Goal: Register for event/course

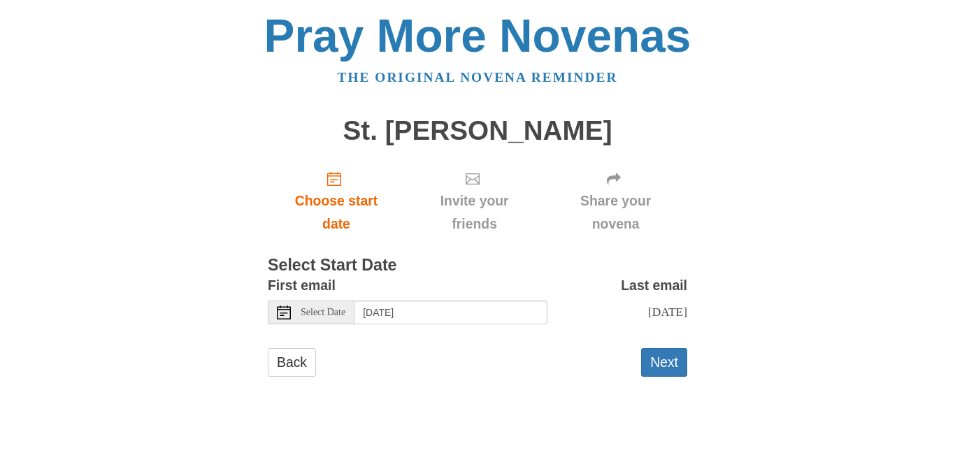
click at [283, 312] on icon at bounding box center [284, 312] width 14 height 14
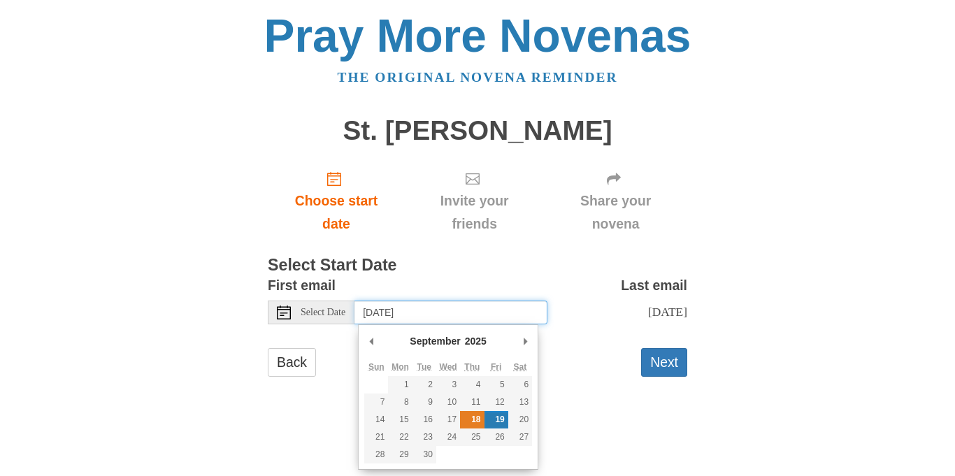
type input "[DATE]"
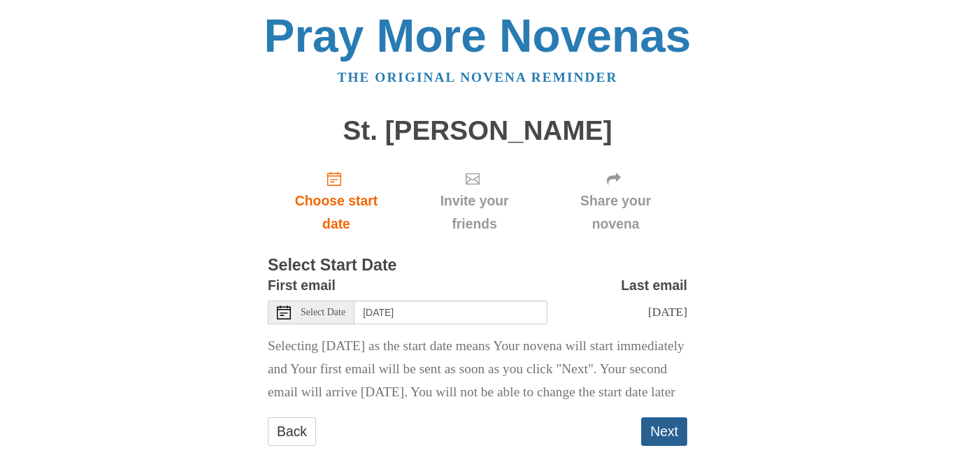
click at [677, 445] on button "Next" at bounding box center [664, 431] width 46 height 29
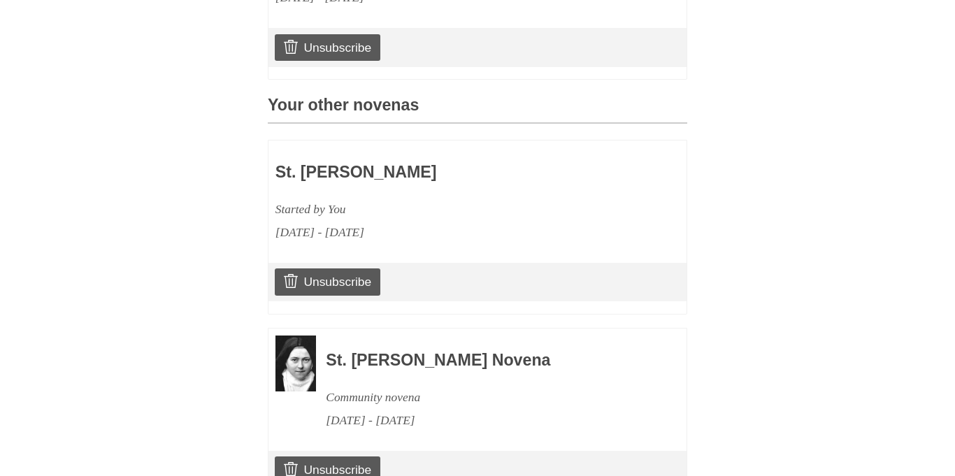
scroll to position [637, 0]
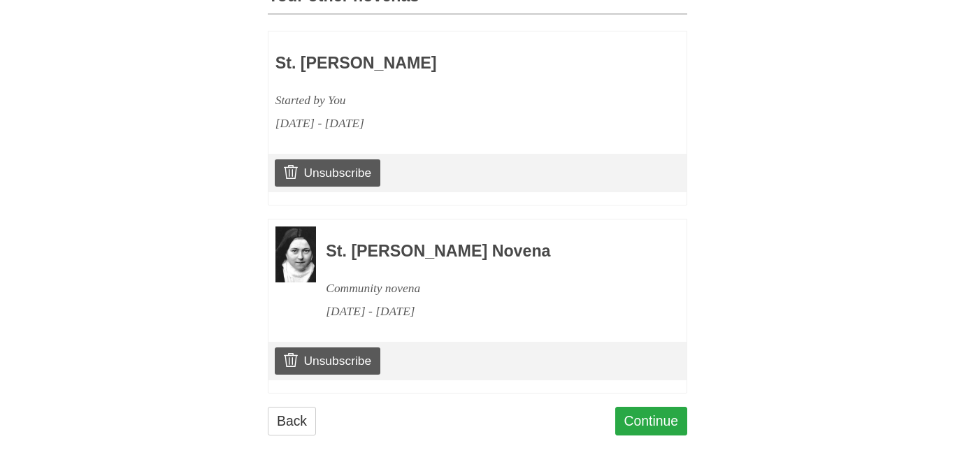
drag, startPoint x: 715, startPoint y: 173, endPoint x: 652, endPoint y: 417, distance: 251.9
click at [652, 419] on link "Continue" at bounding box center [651, 421] width 73 height 29
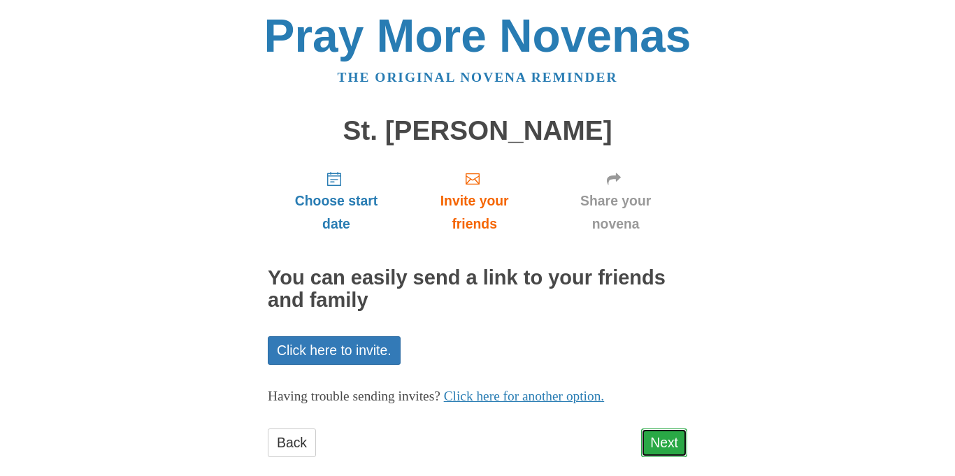
click at [661, 436] on link "Next" at bounding box center [664, 442] width 46 height 29
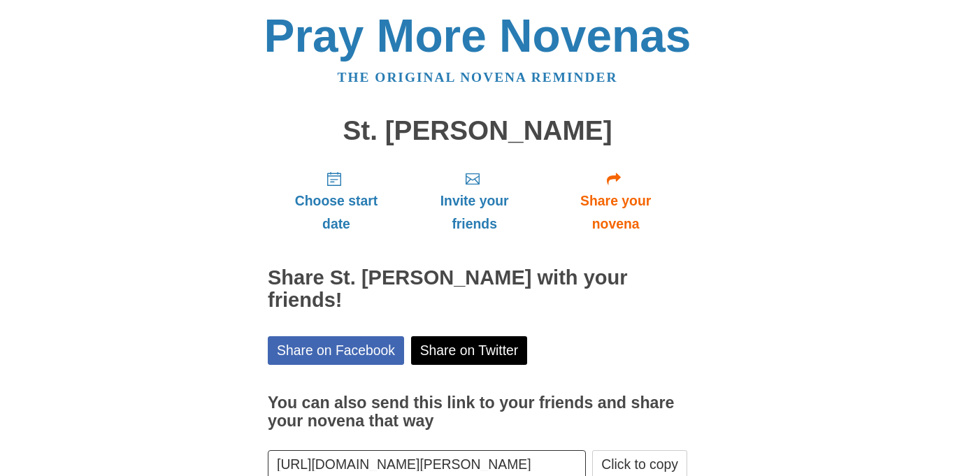
scroll to position [85, 0]
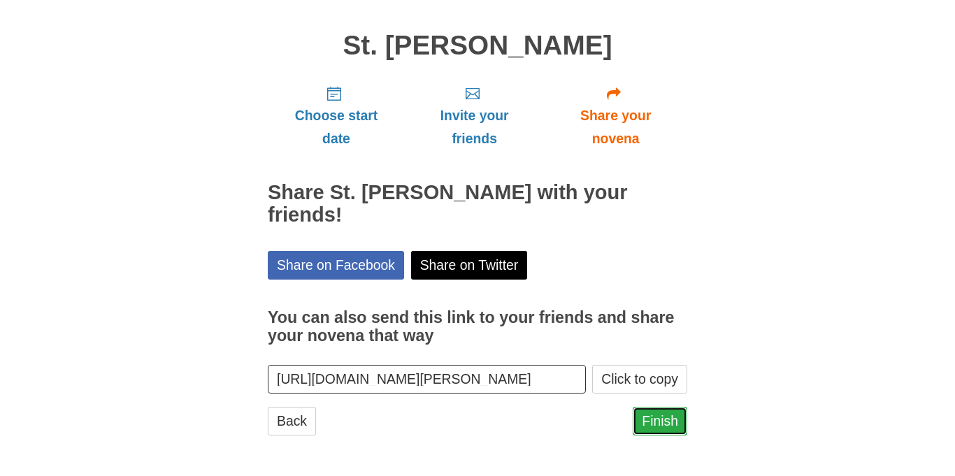
click at [660, 427] on link "Finish" at bounding box center [660, 421] width 55 height 29
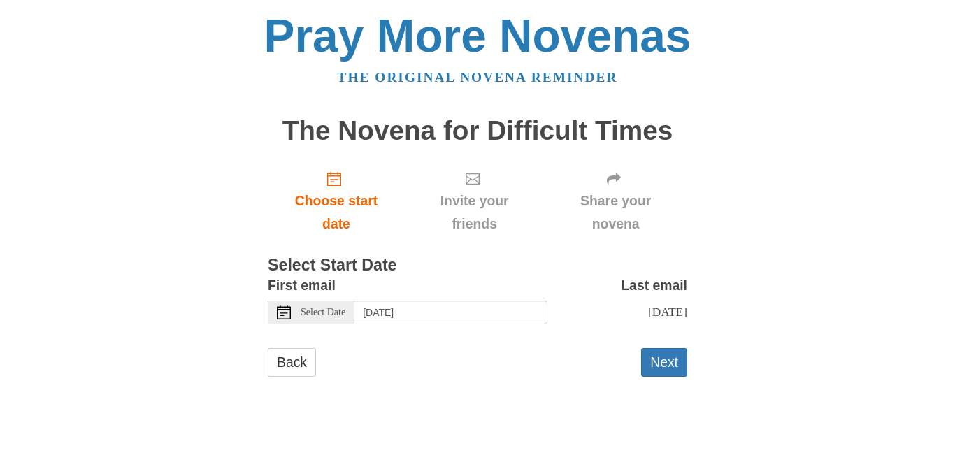
click at [287, 308] on icon at bounding box center [284, 312] width 14 height 14
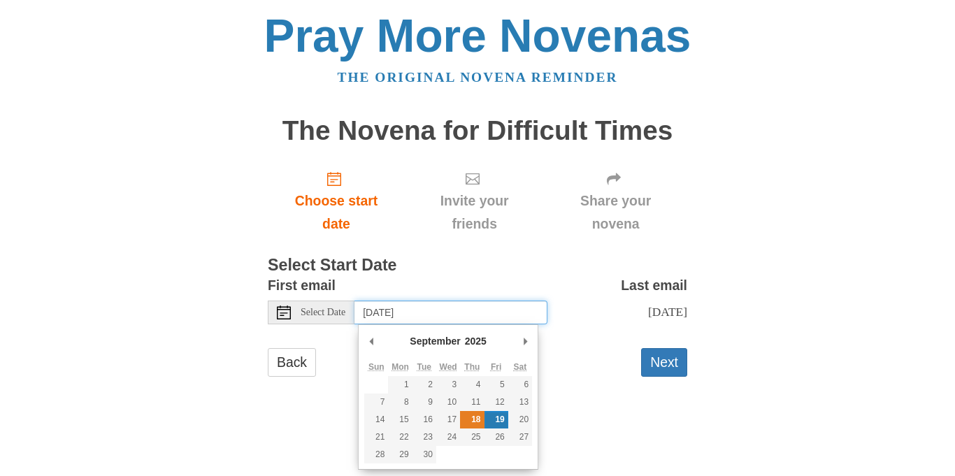
type input "Thursday, September 18th"
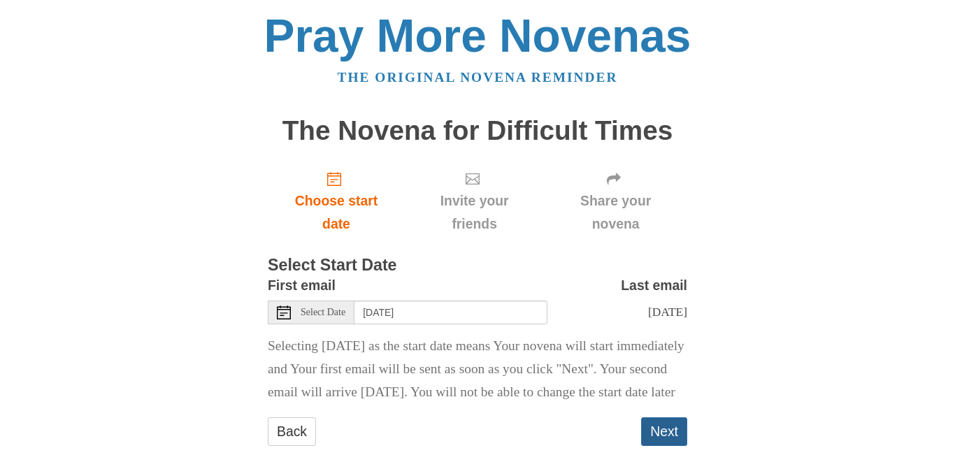
click at [655, 446] on button "Next" at bounding box center [664, 431] width 46 height 29
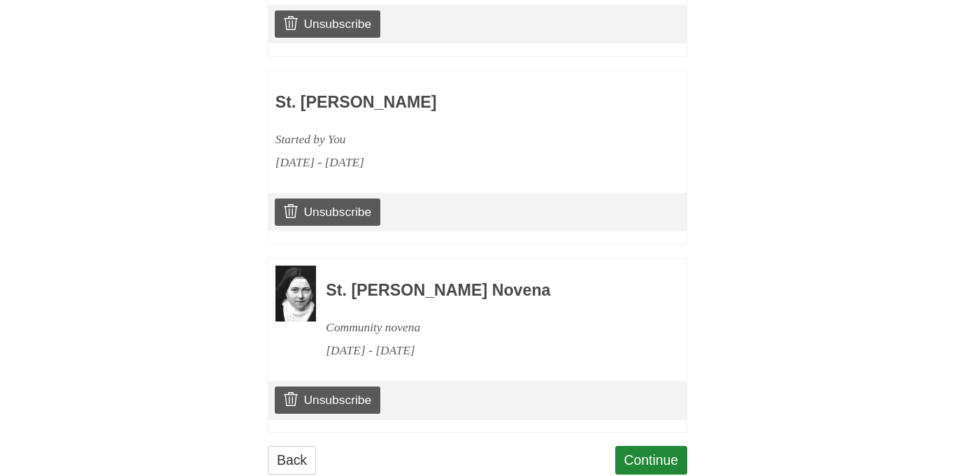
scroll to position [826, 0]
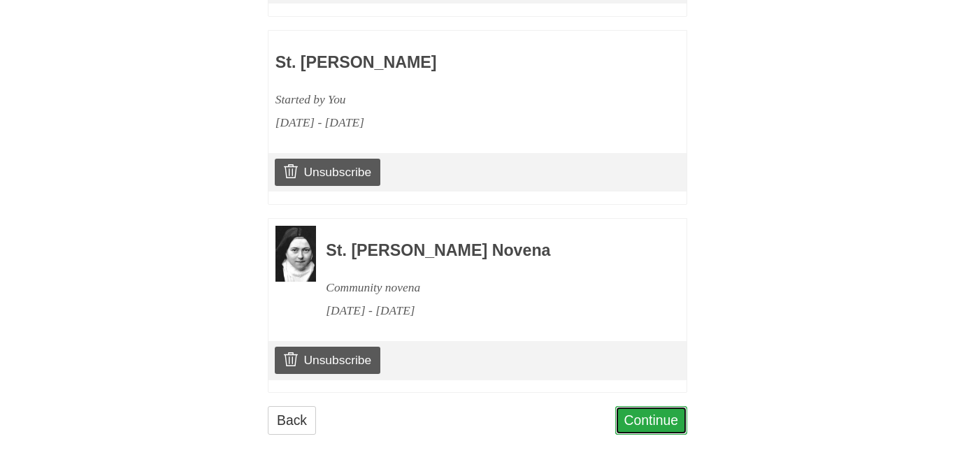
click at [655, 415] on link "Continue" at bounding box center [651, 420] width 73 height 29
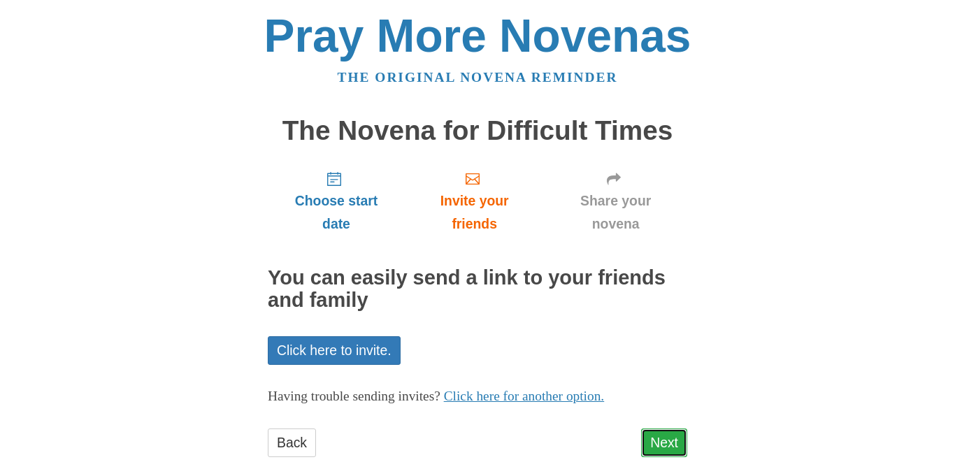
click at [665, 435] on link "Next" at bounding box center [664, 442] width 46 height 29
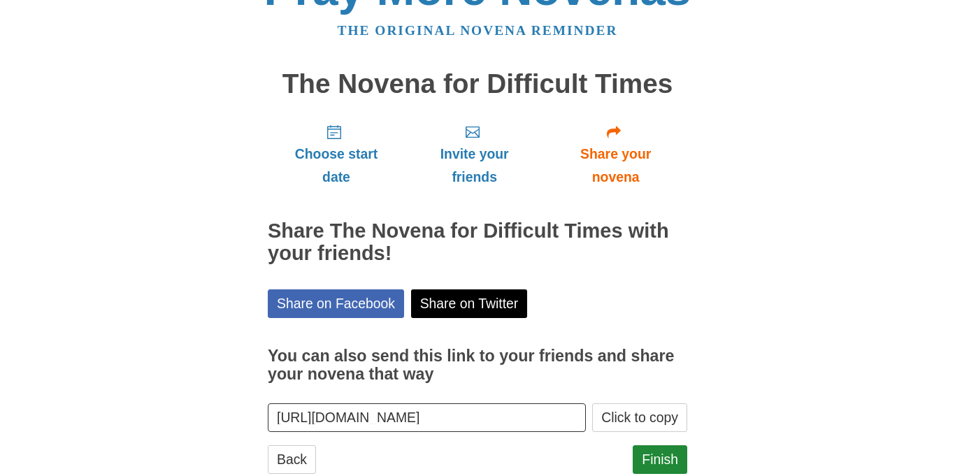
scroll to position [85, 0]
